Goal: Transaction & Acquisition: Purchase product/service

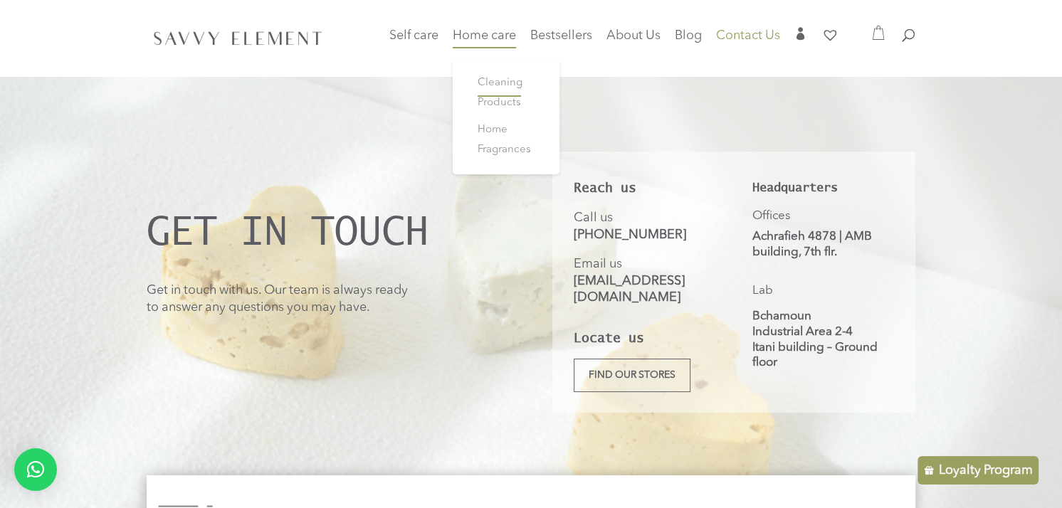
click at [507, 83] on span "Cleaning Products" at bounding box center [499, 93] width 45 height 31
click at [507, 101] on span "Cleaning Products" at bounding box center [499, 93] width 45 height 31
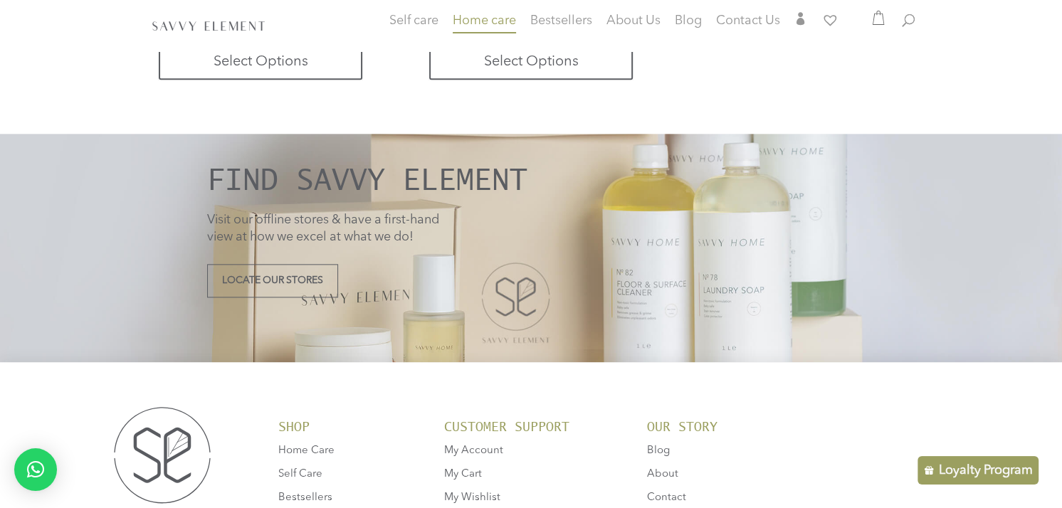
scroll to position [1390, 0]
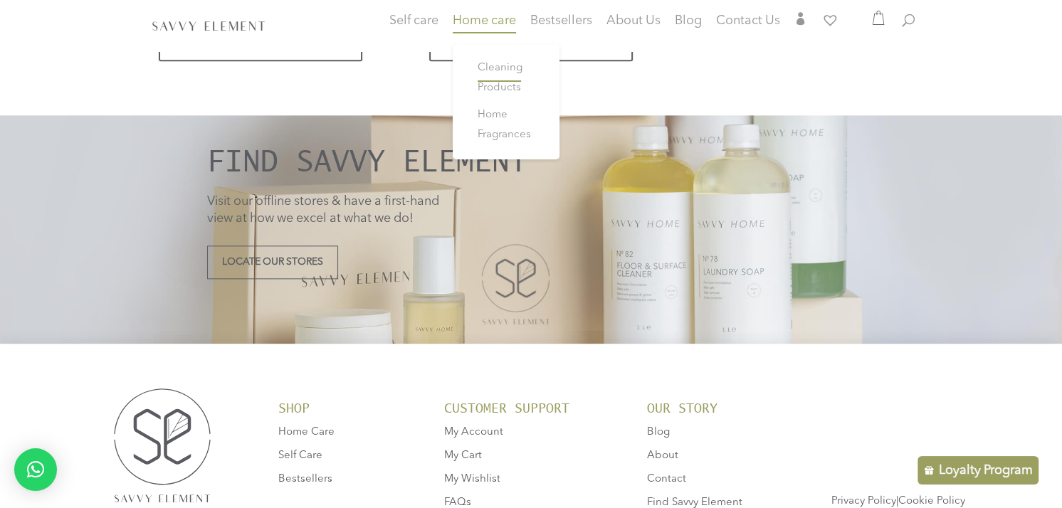
click at [492, 86] on span "Cleaning Products" at bounding box center [499, 78] width 45 height 31
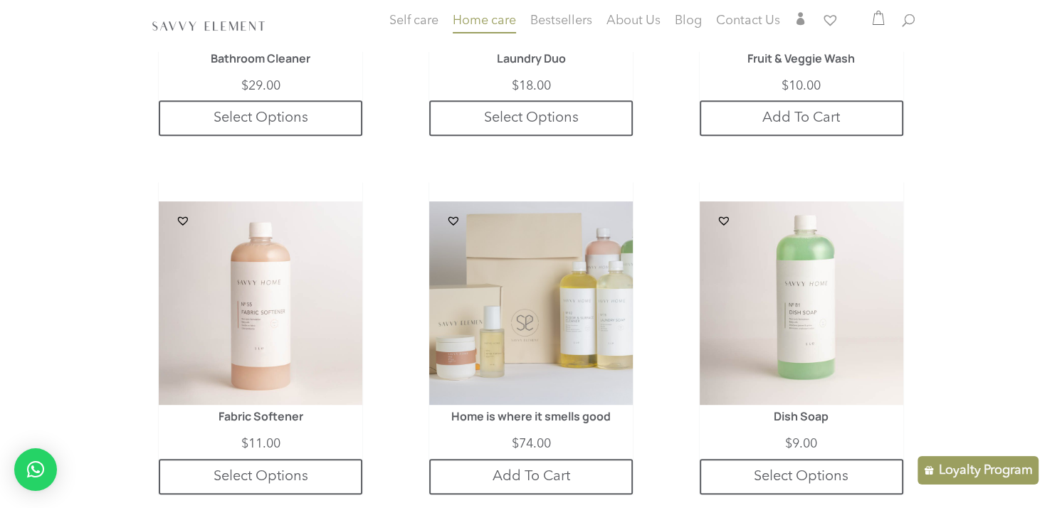
scroll to position [662, 0]
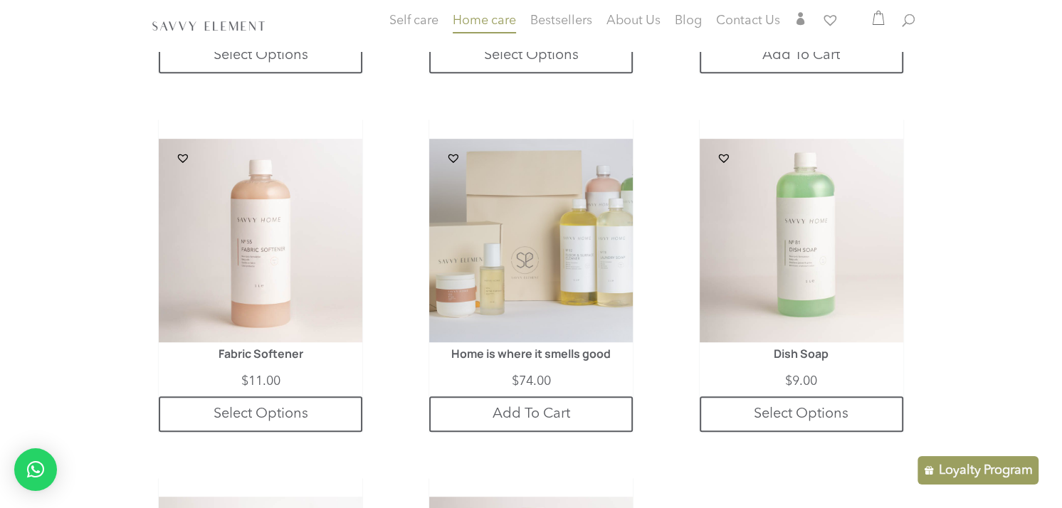
drag, startPoint x: 1068, startPoint y: 51, endPoint x: 1071, endPoint y: 211, distance: 160.1
click at [1061, 211] on html "Self care Baby Care Body Care Face Care Hair Care Men Care Home care Cleaning P…" at bounding box center [531, 340] width 1062 height 2004
click at [802, 408] on link "Select Options" at bounding box center [800, 414] width 203 height 36
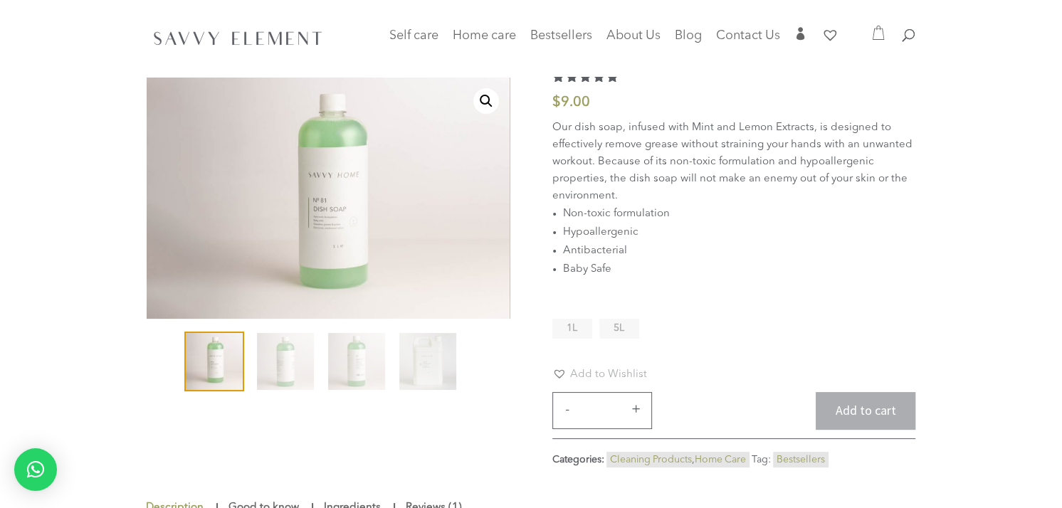
click at [617, 326] on span "5L" at bounding box center [618, 328] width 11 height 10
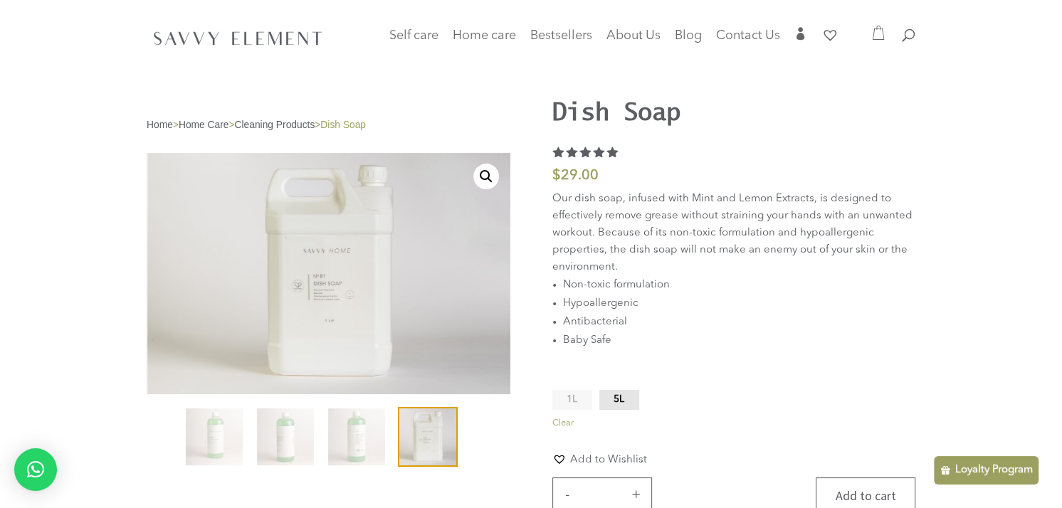
click at [838, 489] on button "Add to cart" at bounding box center [865, 496] width 100 height 38
